Goal: Information Seeking & Learning: Compare options

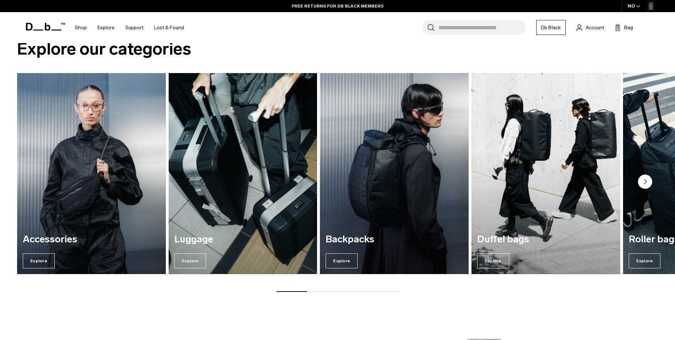
scroll to position [676, 0]
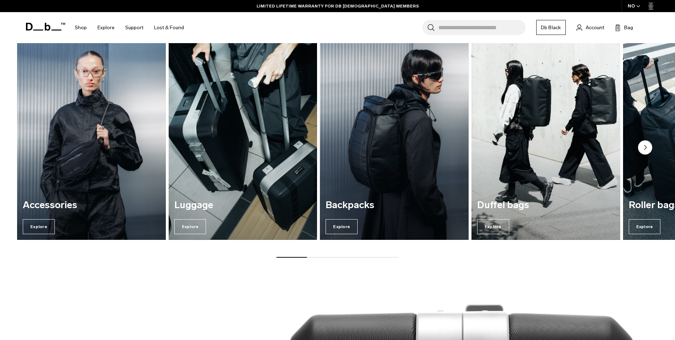
click at [646, 145] on circle "Next slide" at bounding box center [645, 147] width 14 height 14
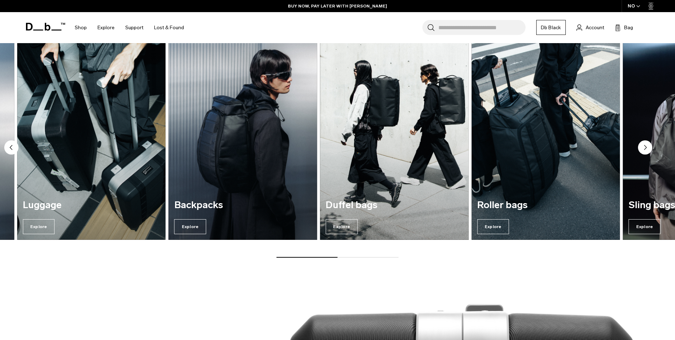
click at [646, 146] on circle "Next slide" at bounding box center [645, 147] width 14 height 14
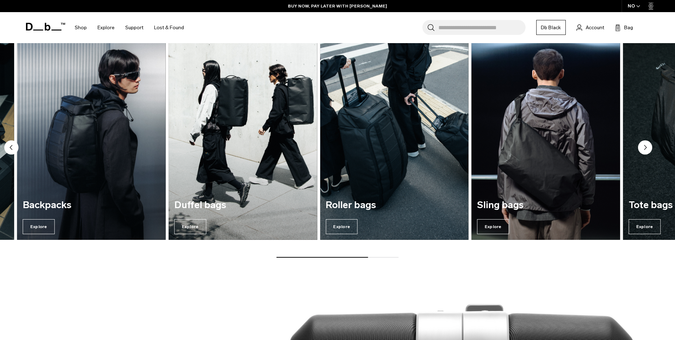
click at [646, 146] on circle "Next slide" at bounding box center [645, 147] width 14 height 14
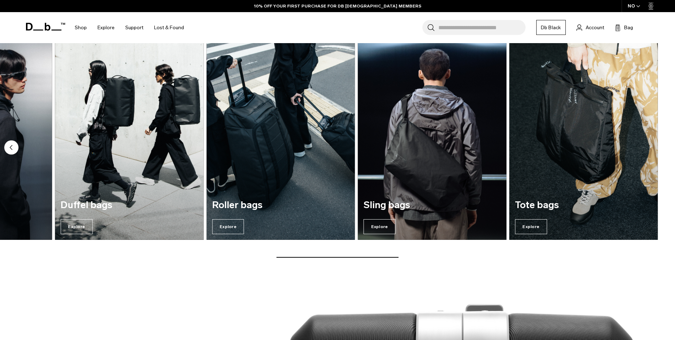
click at [582, 162] on img "7 / 7" at bounding box center [583, 139] width 153 height 207
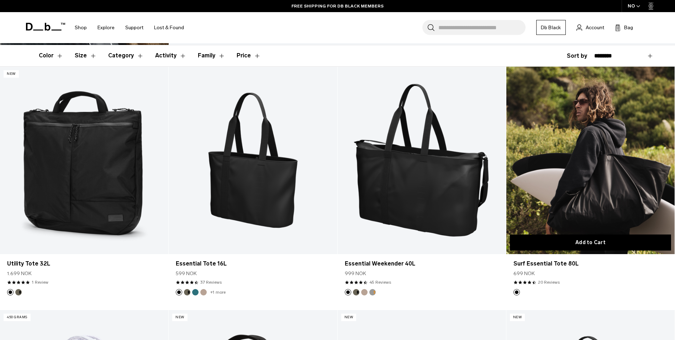
scroll to position [178, 0]
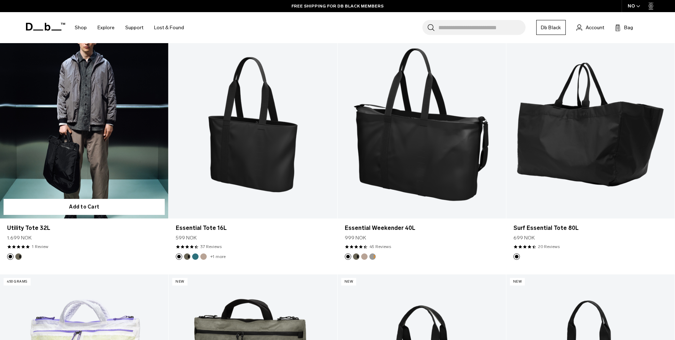
click at [115, 169] on link "Utility Tote 32L" at bounding box center [84, 124] width 168 height 187
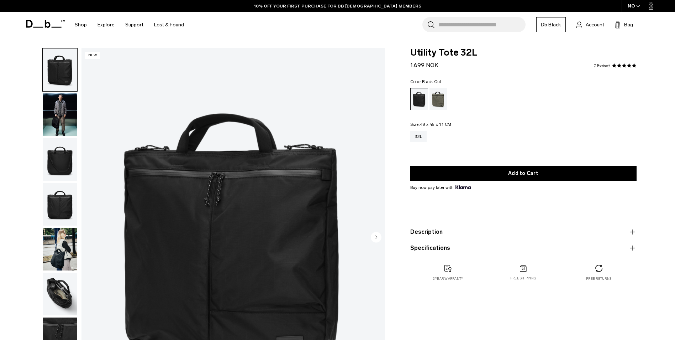
click at [378, 238] on circle "Next slide" at bounding box center [376, 236] width 11 height 11
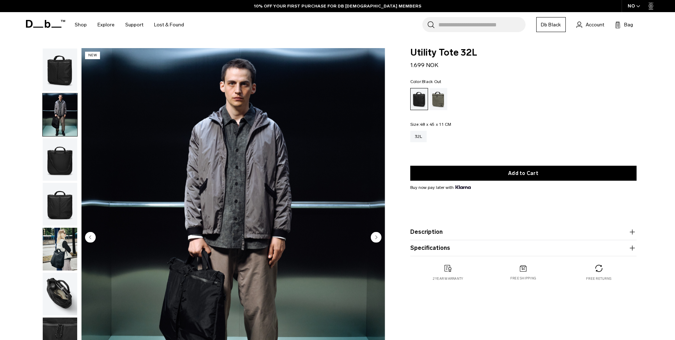
click at [378, 238] on circle "Next slide" at bounding box center [376, 236] width 11 height 11
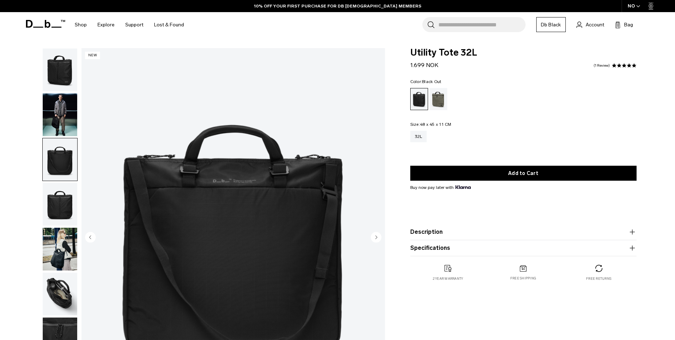
click at [378, 238] on circle "Next slide" at bounding box center [376, 236] width 11 height 11
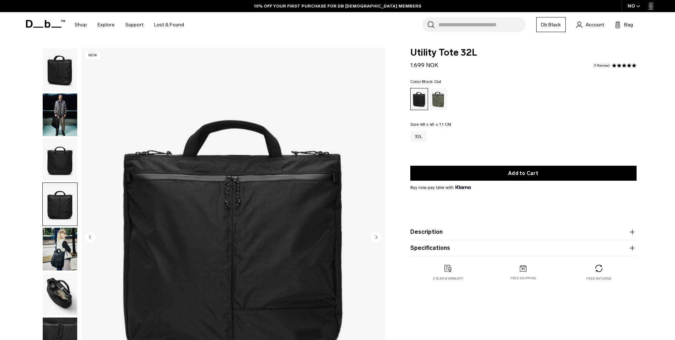
click at [378, 238] on circle "Next slide" at bounding box center [376, 236] width 11 height 11
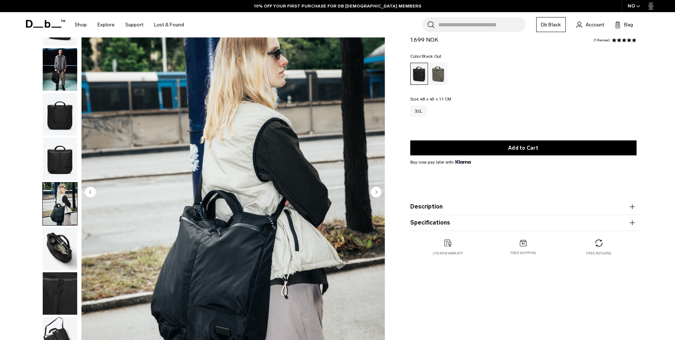
scroll to position [71, 0]
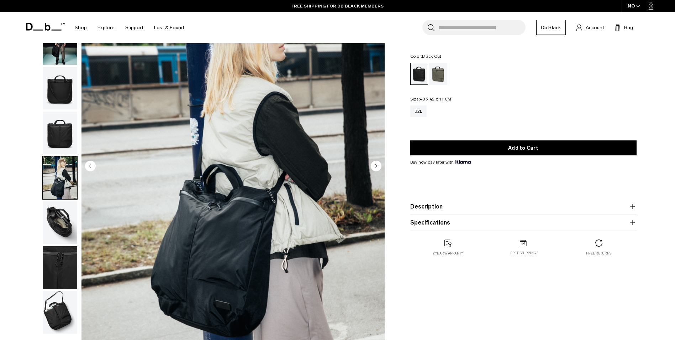
click at [374, 163] on circle "Next slide" at bounding box center [376, 165] width 11 height 11
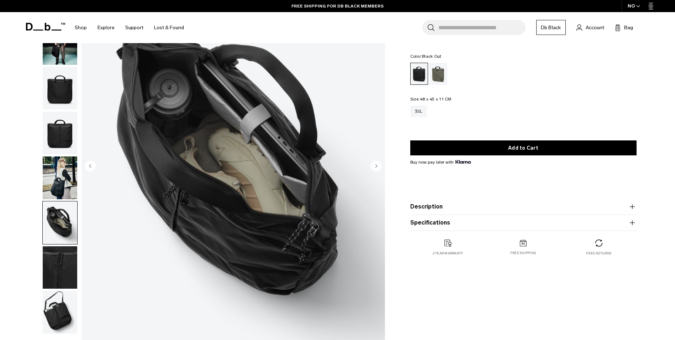
click at [374, 163] on circle "Next slide" at bounding box center [376, 165] width 11 height 11
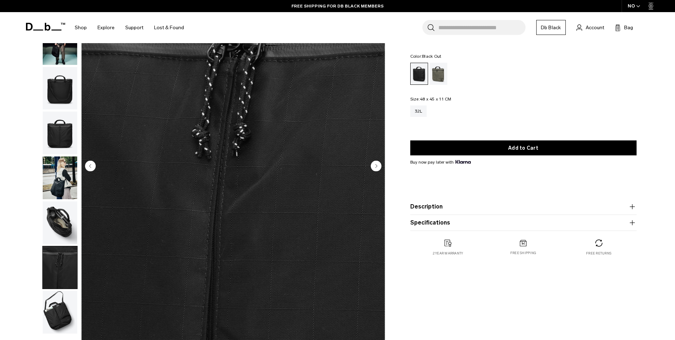
click at [374, 163] on circle "Next slide" at bounding box center [376, 165] width 11 height 11
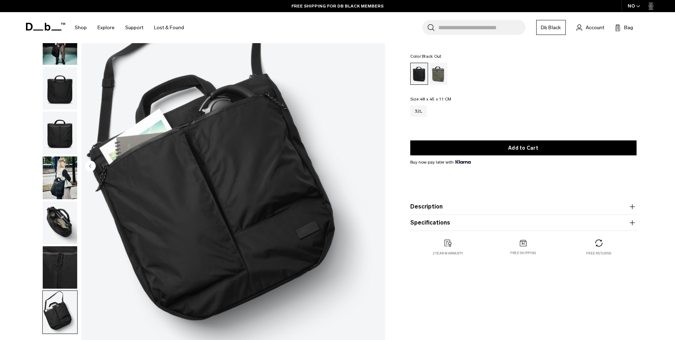
click at [374, 163] on img "8 / 8" at bounding box center [234, 166] width 304 height 379
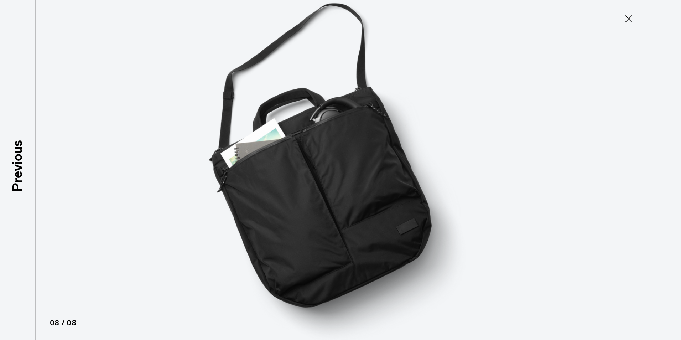
click at [374, 163] on img at bounding box center [340, 170] width 320 height 340
click at [626, 21] on icon at bounding box center [628, 18] width 7 height 7
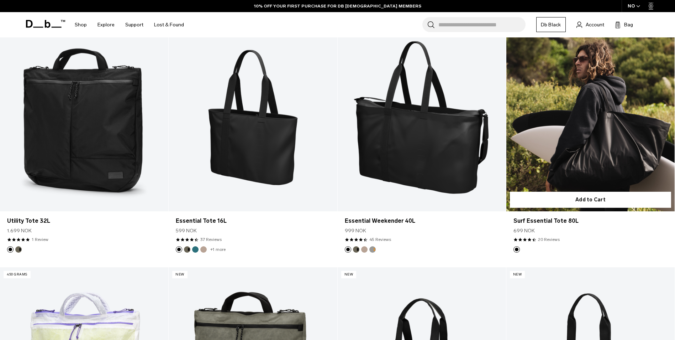
scroll to position [153, 0]
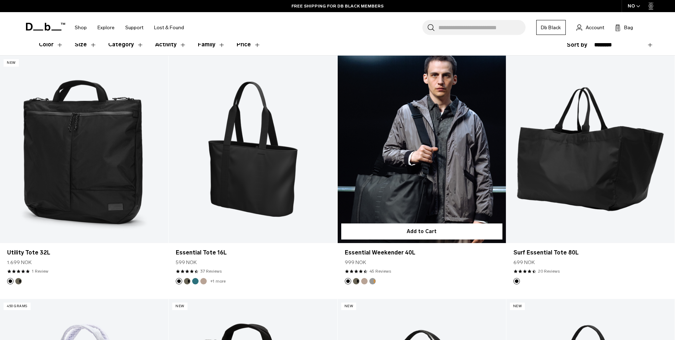
click at [464, 212] on link "Essential Weekender 40L" at bounding box center [422, 149] width 168 height 187
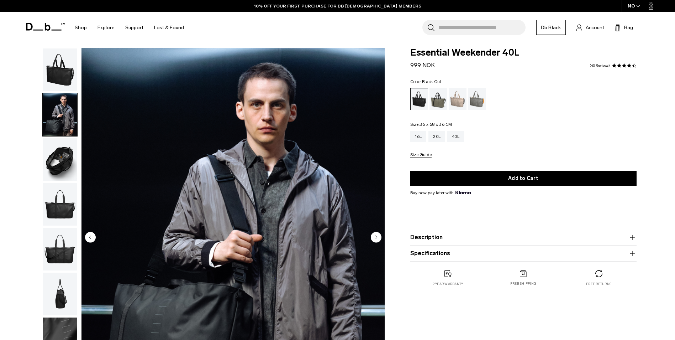
scroll to position [71, 0]
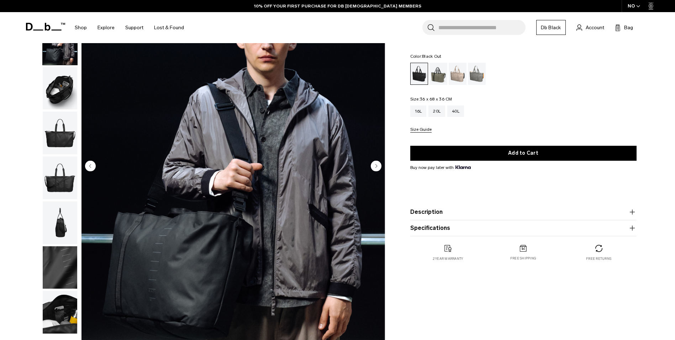
click at [377, 167] on circle "Next slide" at bounding box center [376, 165] width 11 height 11
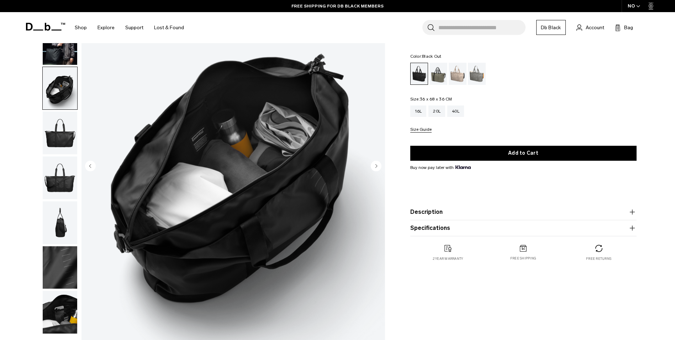
click at [377, 167] on circle "Next slide" at bounding box center [376, 165] width 11 height 11
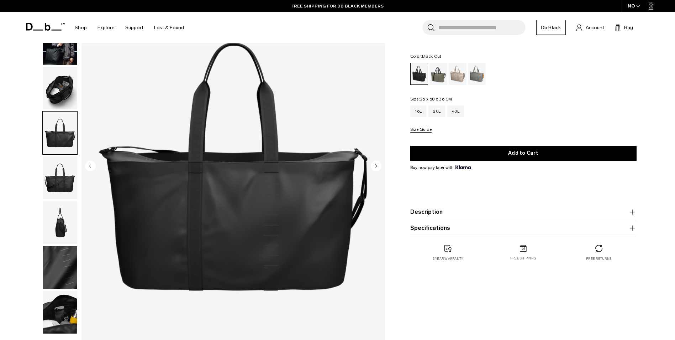
click at [377, 167] on circle "Next slide" at bounding box center [376, 165] width 11 height 11
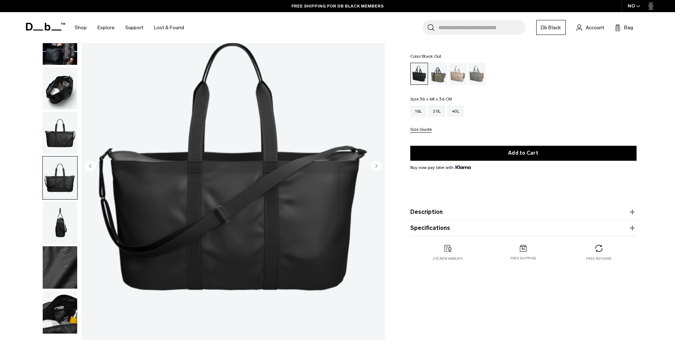
click at [377, 167] on circle "Next slide" at bounding box center [376, 165] width 11 height 11
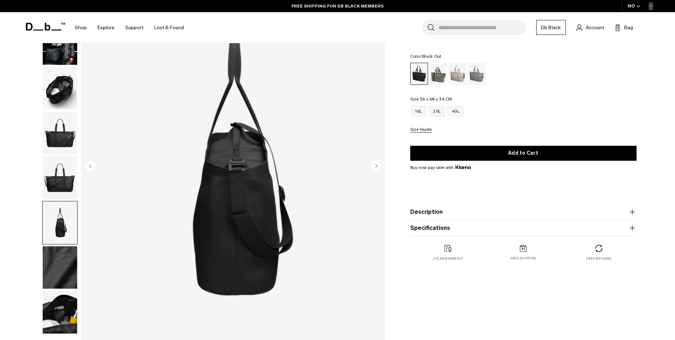
click at [377, 167] on circle "Next slide" at bounding box center [376, 165] width 11 height 11
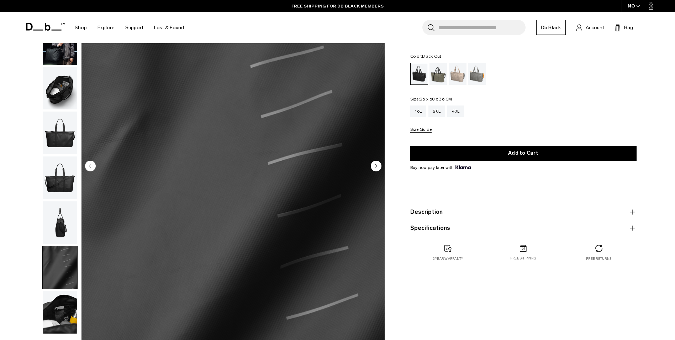
click at [377, 167] on circle "Next slide" at bounding box center [376, 165] width 11 height 11
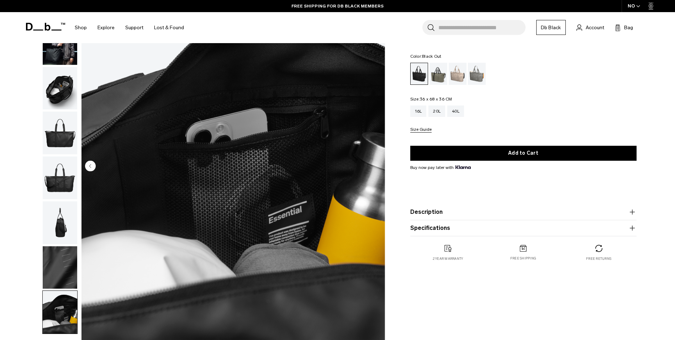
click at [377, 167] on img "8 / 8" at bounding box center [234, 166] width 304 height 379
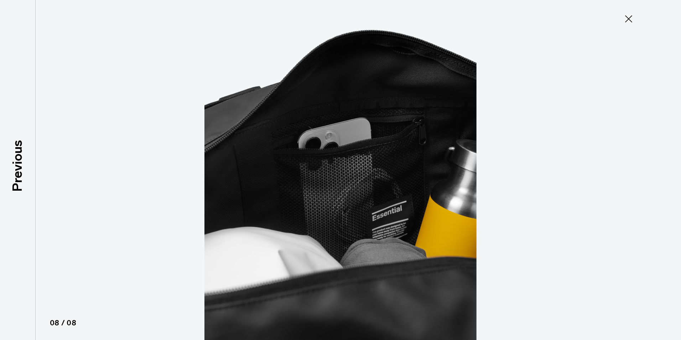
click at [631, 16] on icon at bounding box center [628, 18] width 7 height 7
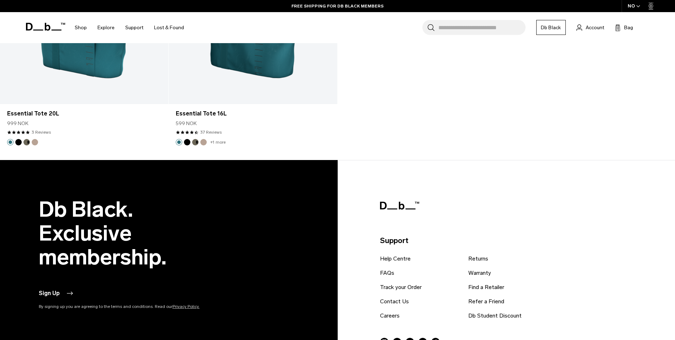
scroll to position [1267, 0]
